Goal: Task Accomplishment & Management: Use online tool/utility

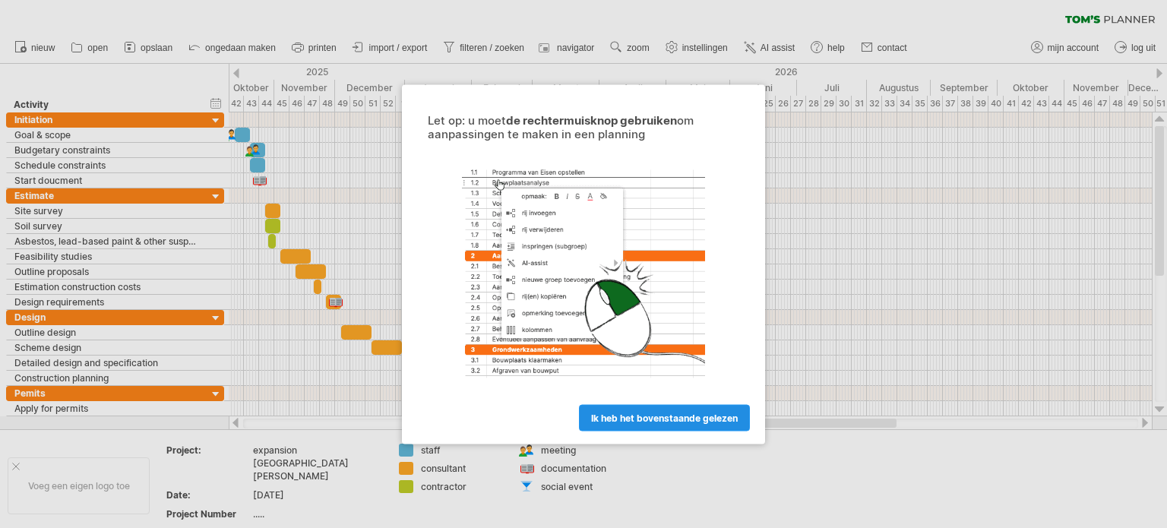
click at [667, 416] on span "ik heb het bovenstaande gelezen" at bounding box center [664, 417] width 147 height 11
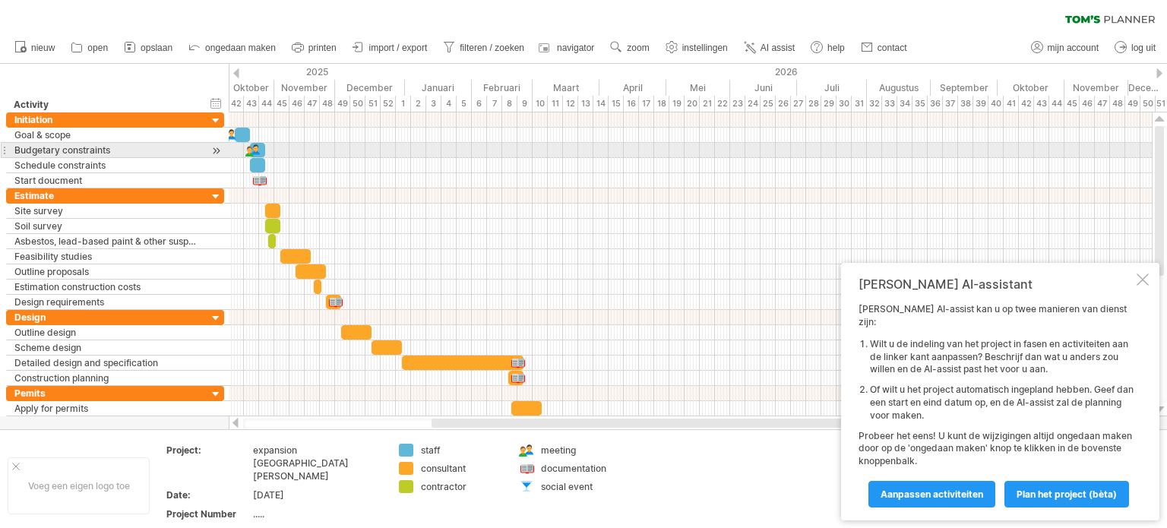
click at [445, 147] on div at bounding box center [690, 150] width 923 height 15
drag, startPoint x: 445, startPoint y: 154, endPoint x: 438, endPoint y: 155, distance: 7.6
click at [446, 154] on div at bounding box center [690, 150] width 923 height 15
click at [258, 152] on div at bounding box center [253, 150] width 17 height 14
drag, startPoint x: 264, startPoint y: 150, endPoint x: 309, endPoint y: 150, distance: 45.6
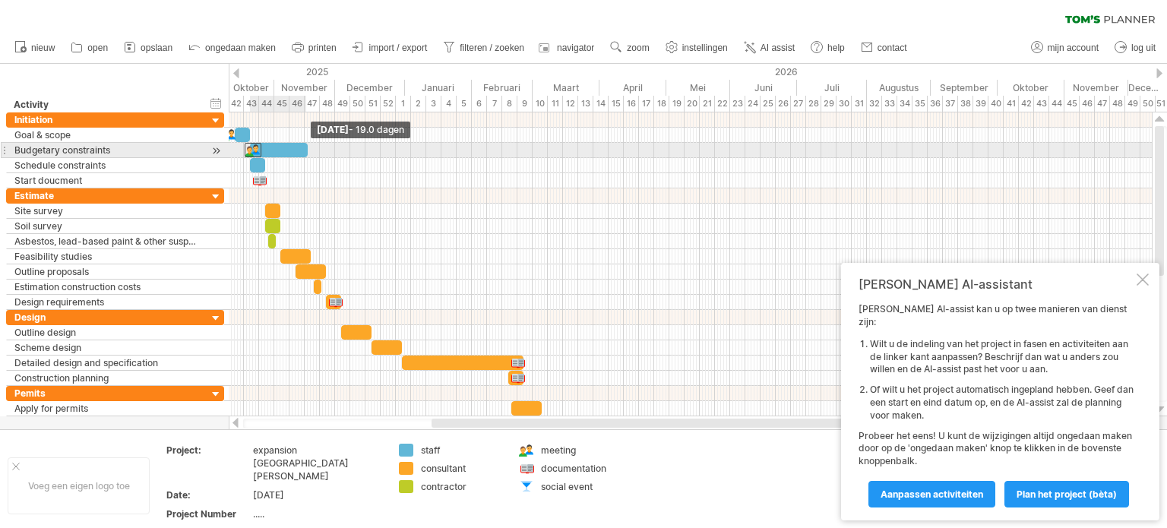
click at [309, 150] on span at bounding box center [308, 150] width 6 height 14
drag, startPoint x: 309, startPoint y: 150, endPoint x: 256, endPoint y: 146, distance: 53.4
click at [746, 146] on div at bounding box center [746, 150] width 0 height 15
click at [331, 158] on div at bounding box center [690, 165] width 923 height 15
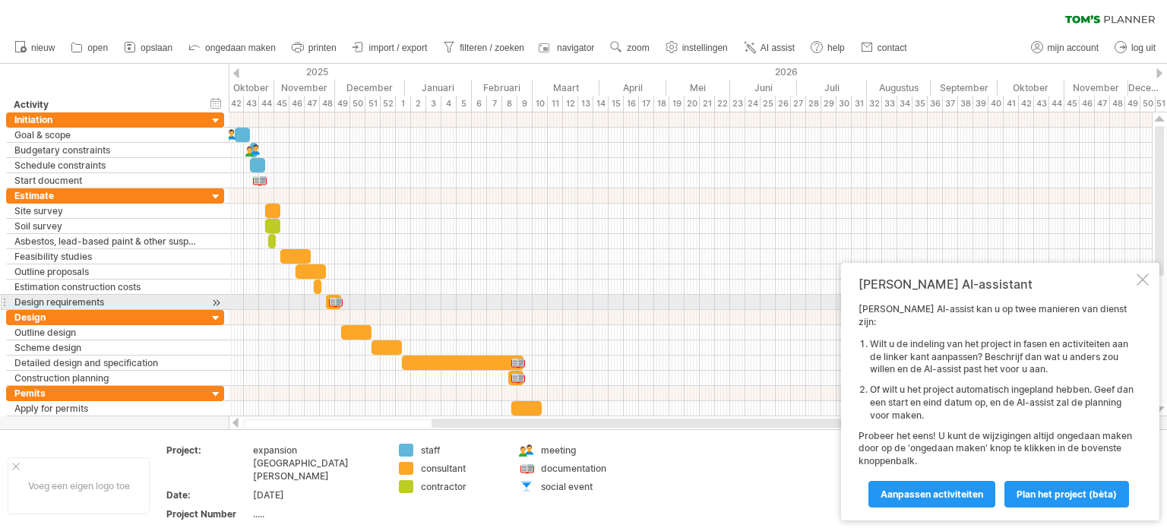
click at [1139, 286] on div at bounding box center [1143, 280] width 12 height 12
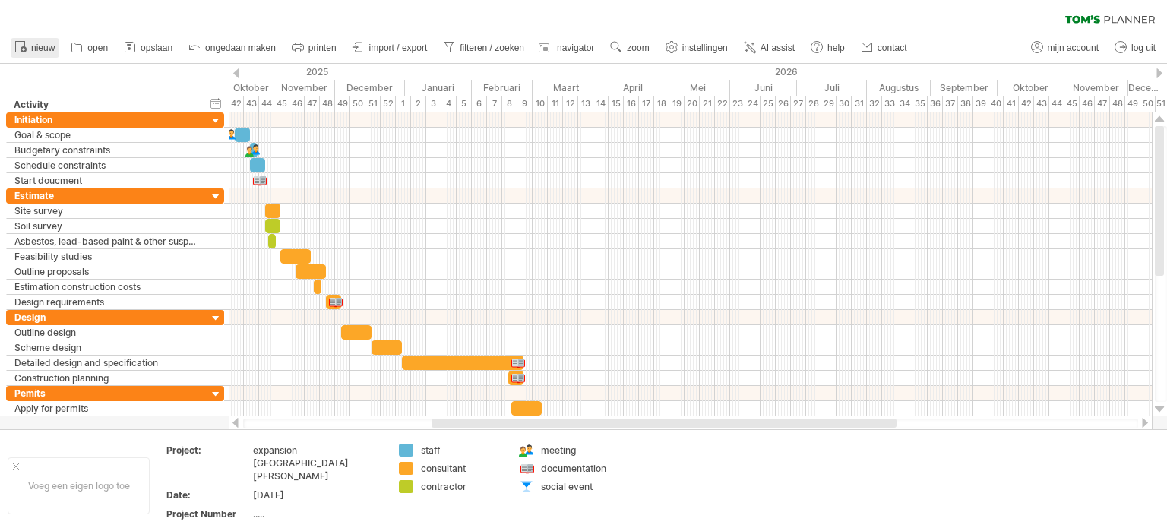
click at [28, 52] on link "nieuw" at bounding box center [35, 48] width 49 height 20
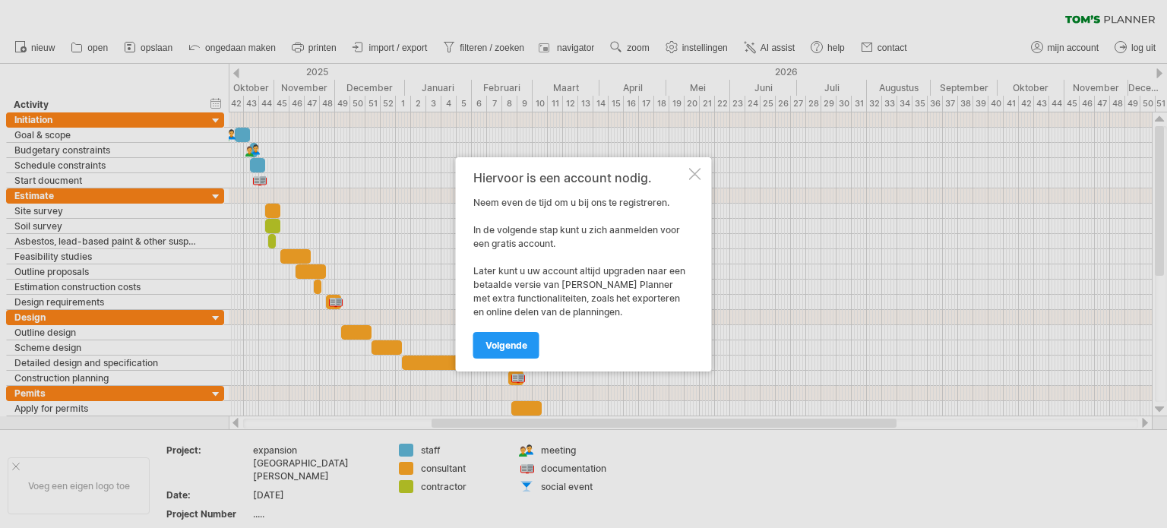
click at [695, 173] on div at bounding box center [695, 174] width 12 height 12
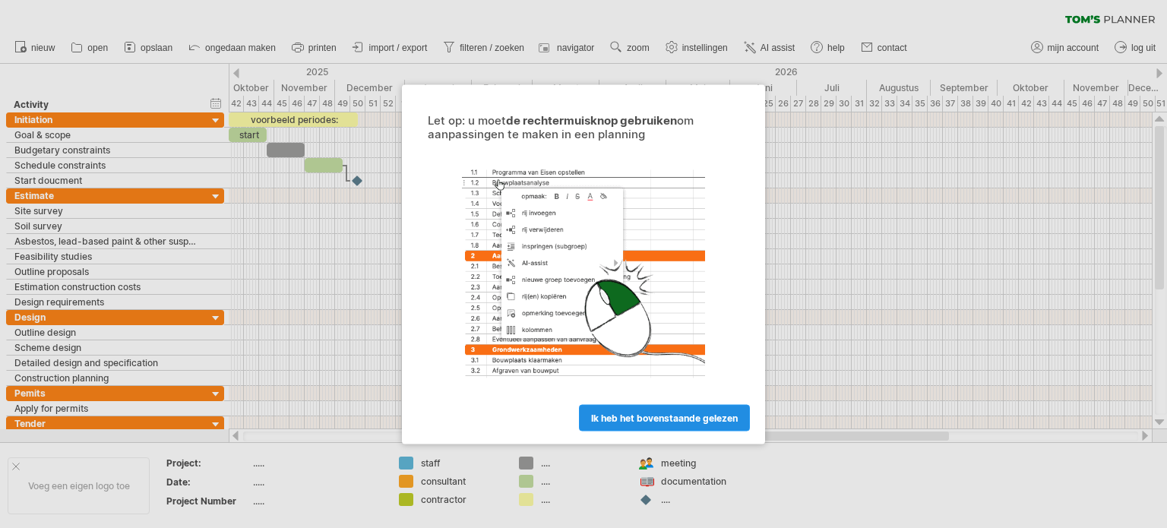
click at [645, 420] on span "ik heb het bovenstaande gelezen" at bounding box center [664, 417] width 147 height 11
